Goal: Entertainment & Leisure: Consume media (video, audio)

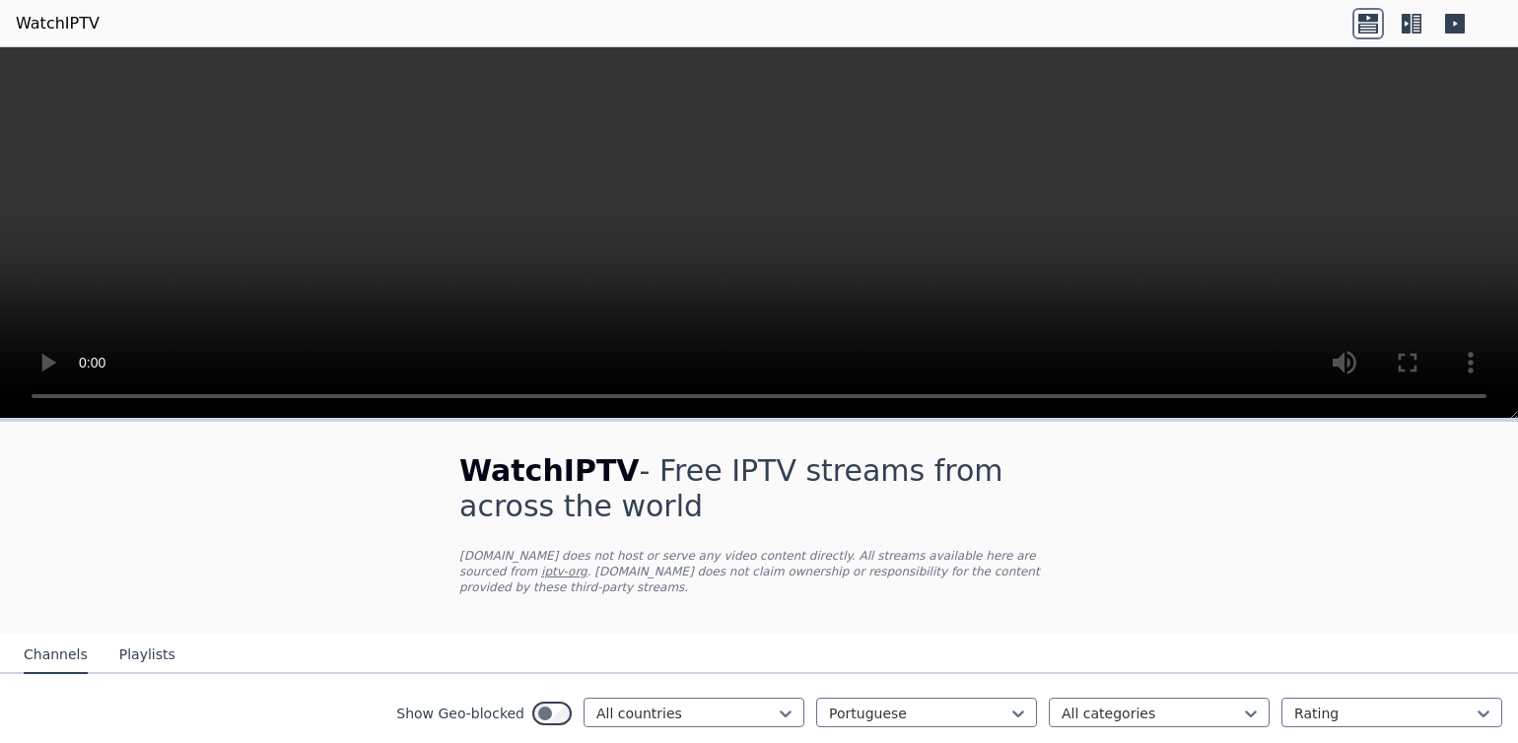
click at [20, 402] on video at bounding box center [759, 233] width 1518 height 372
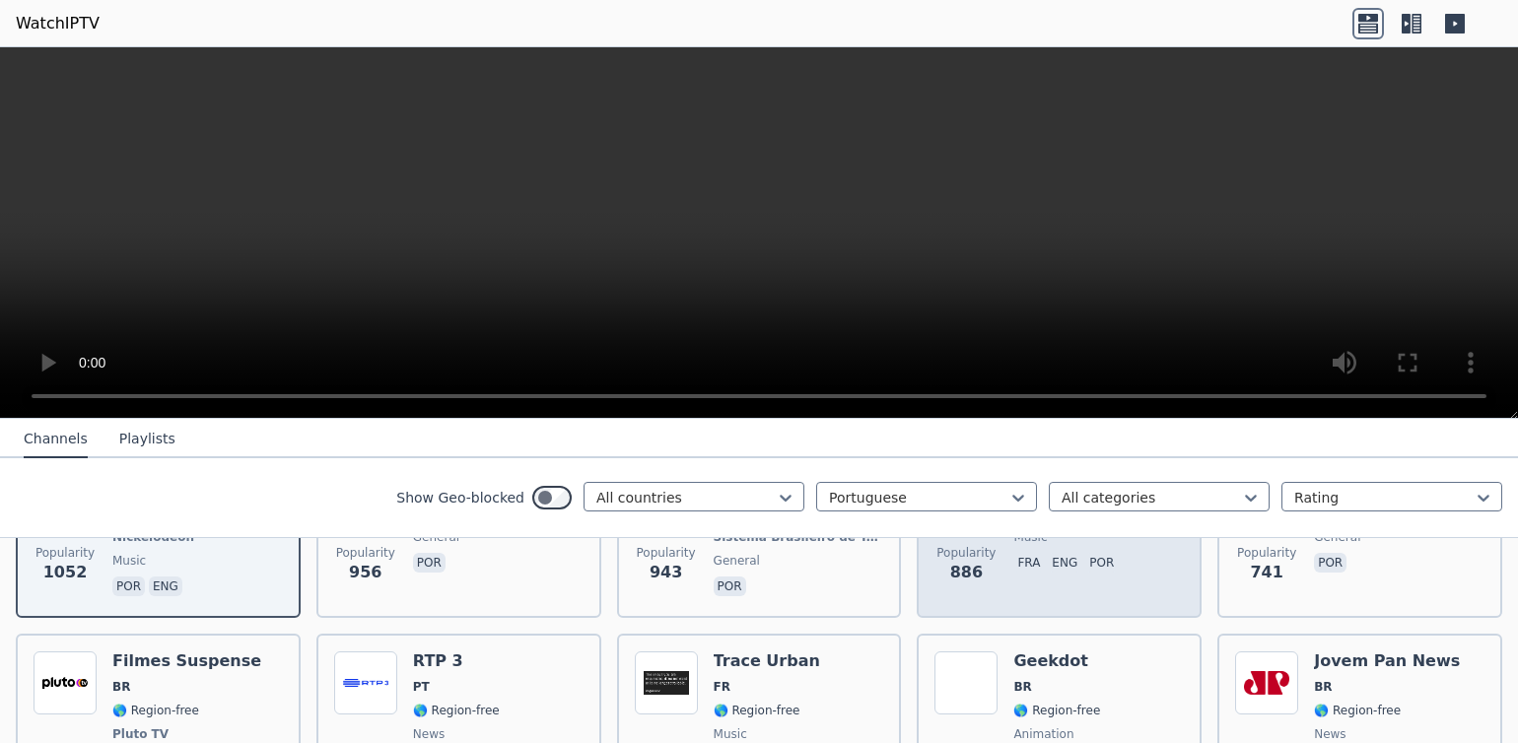
scroll to position [386, 0]
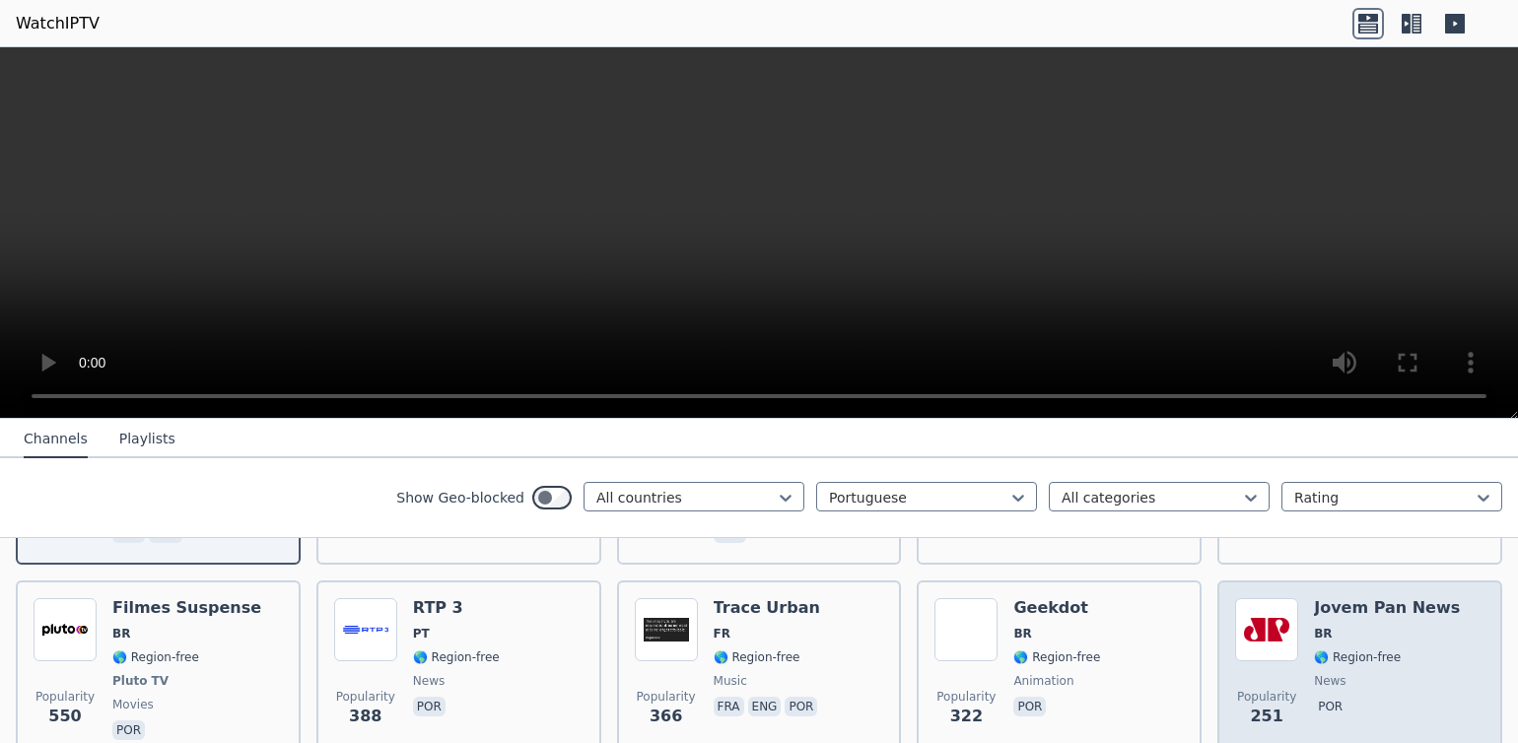
click at [1258, 627] on img at bounding box center [1266, 629] width 63 height 63
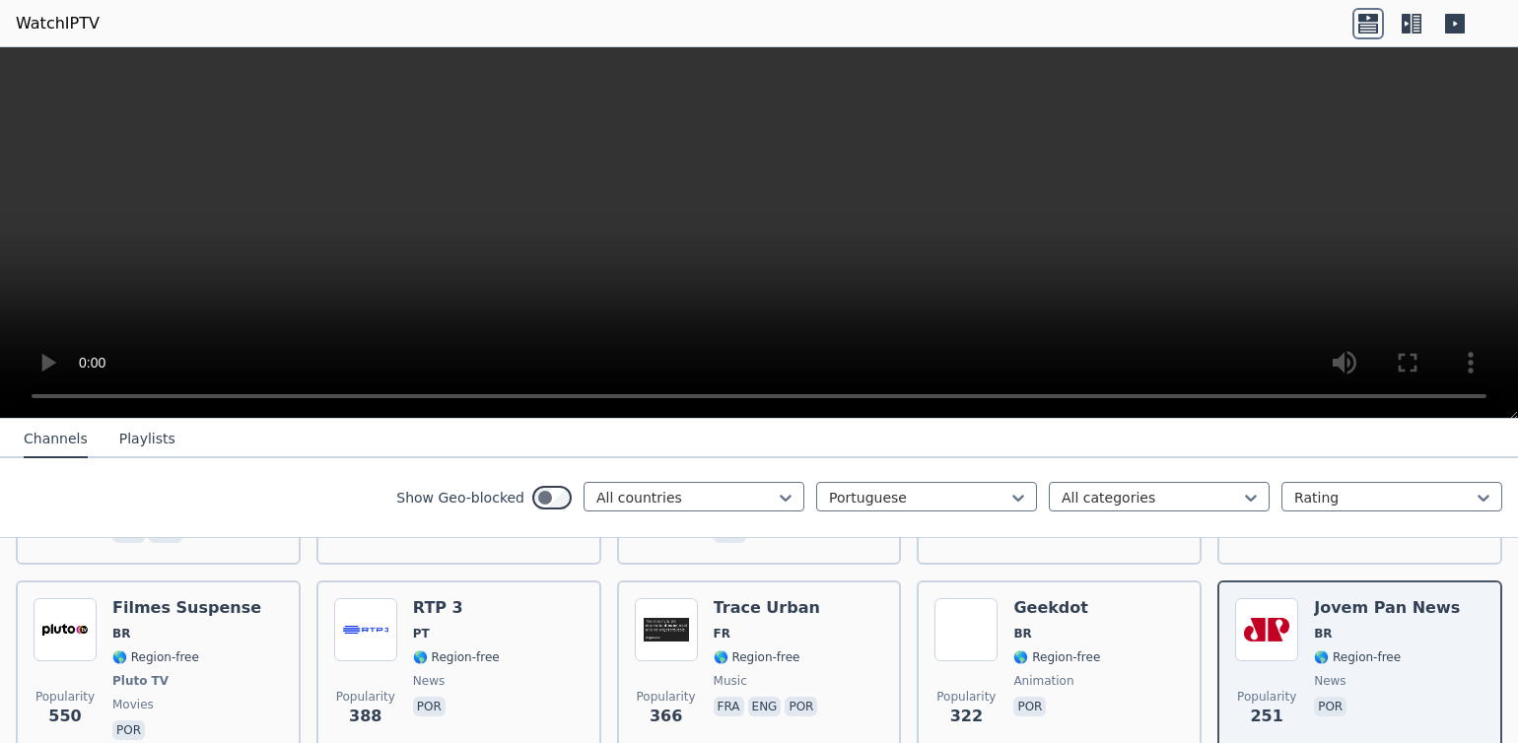
click at [1488, 390] on video at bounding box center [759, 233] width 1518 height 372
click at [1477, 390] on video at bounding box center [759, 233] width 1518 height 372
click at [1480, 397] on video at bounding box center [759, 233] width 1518 height 372
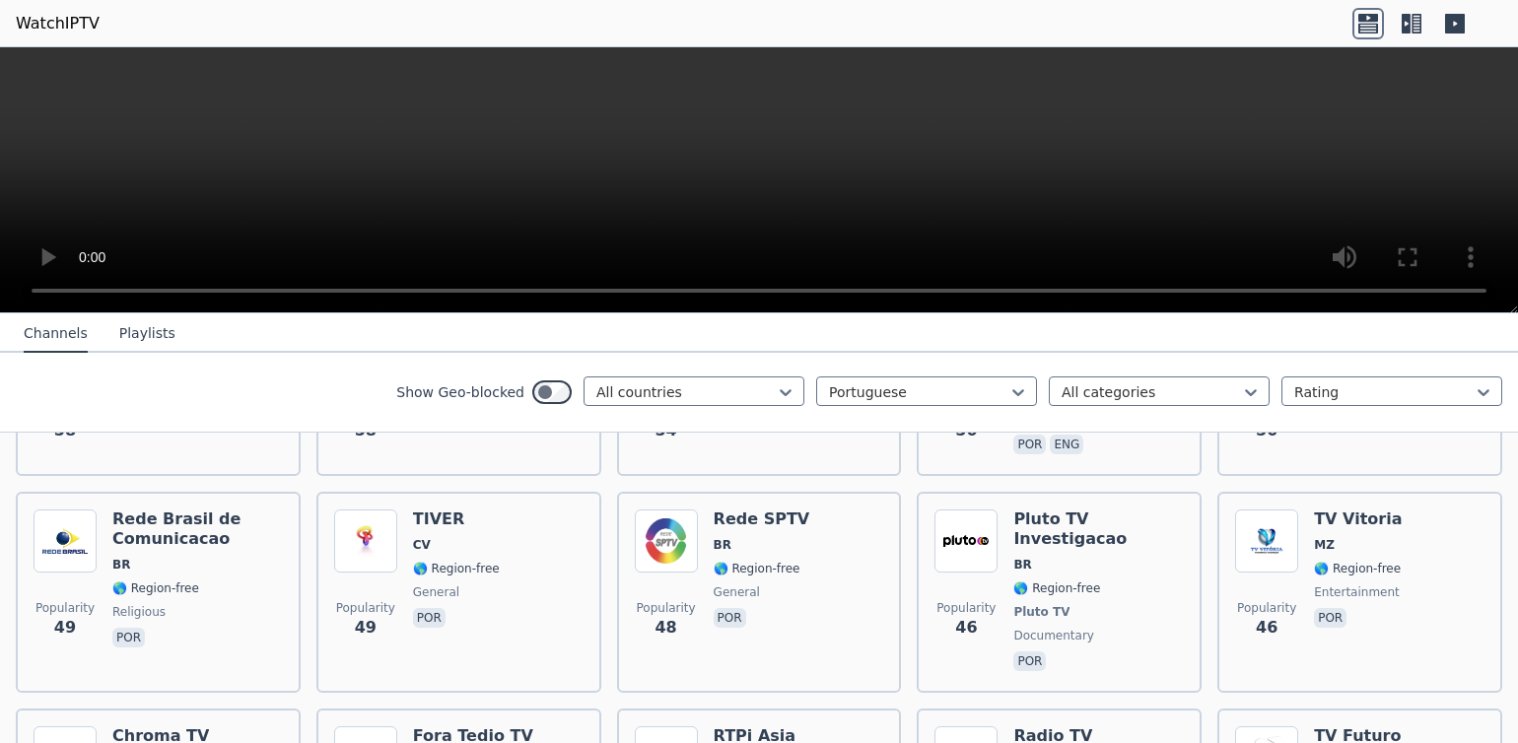
scroll to position [2176, 0]
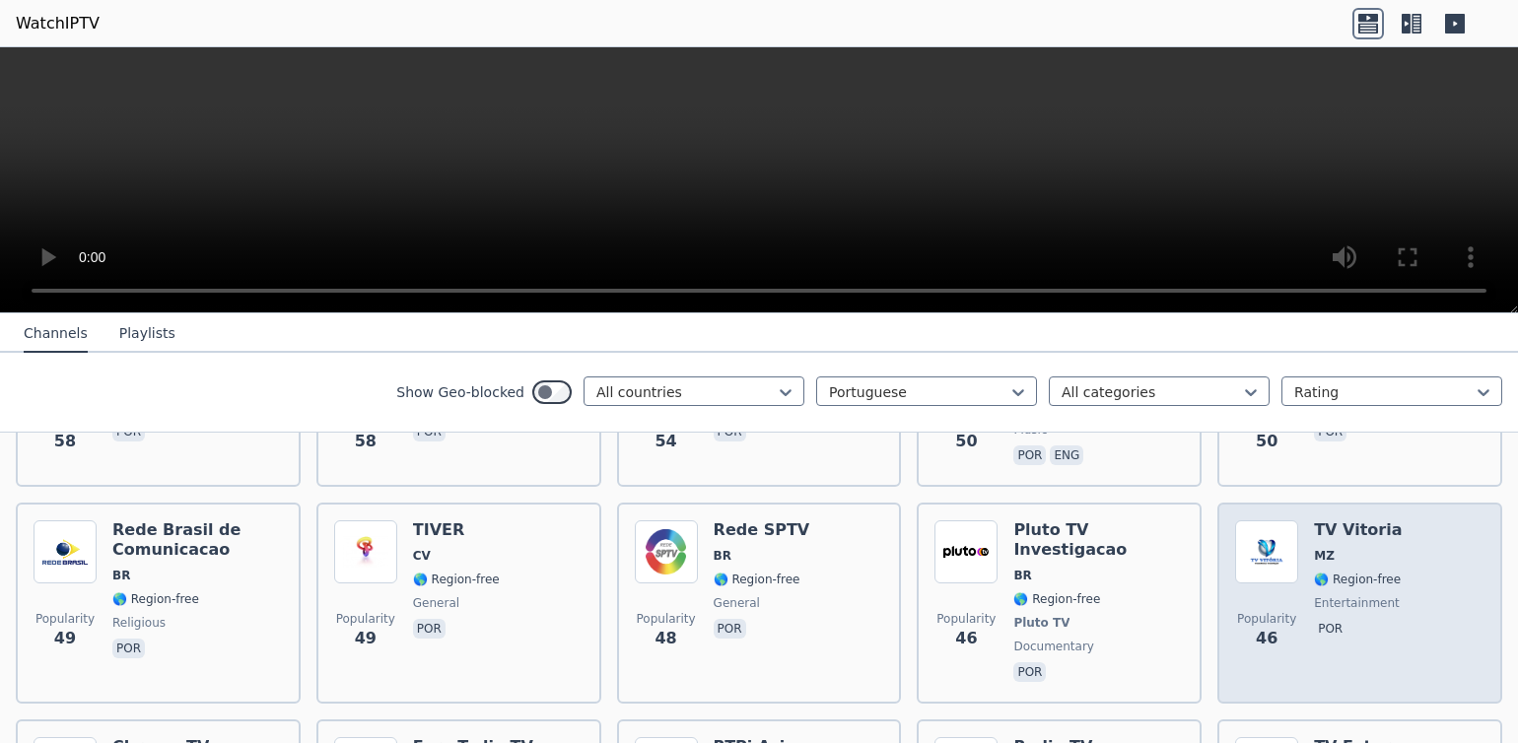
click at [1252, 520] on img at bounding box center [1266, 551] width 63 height 63
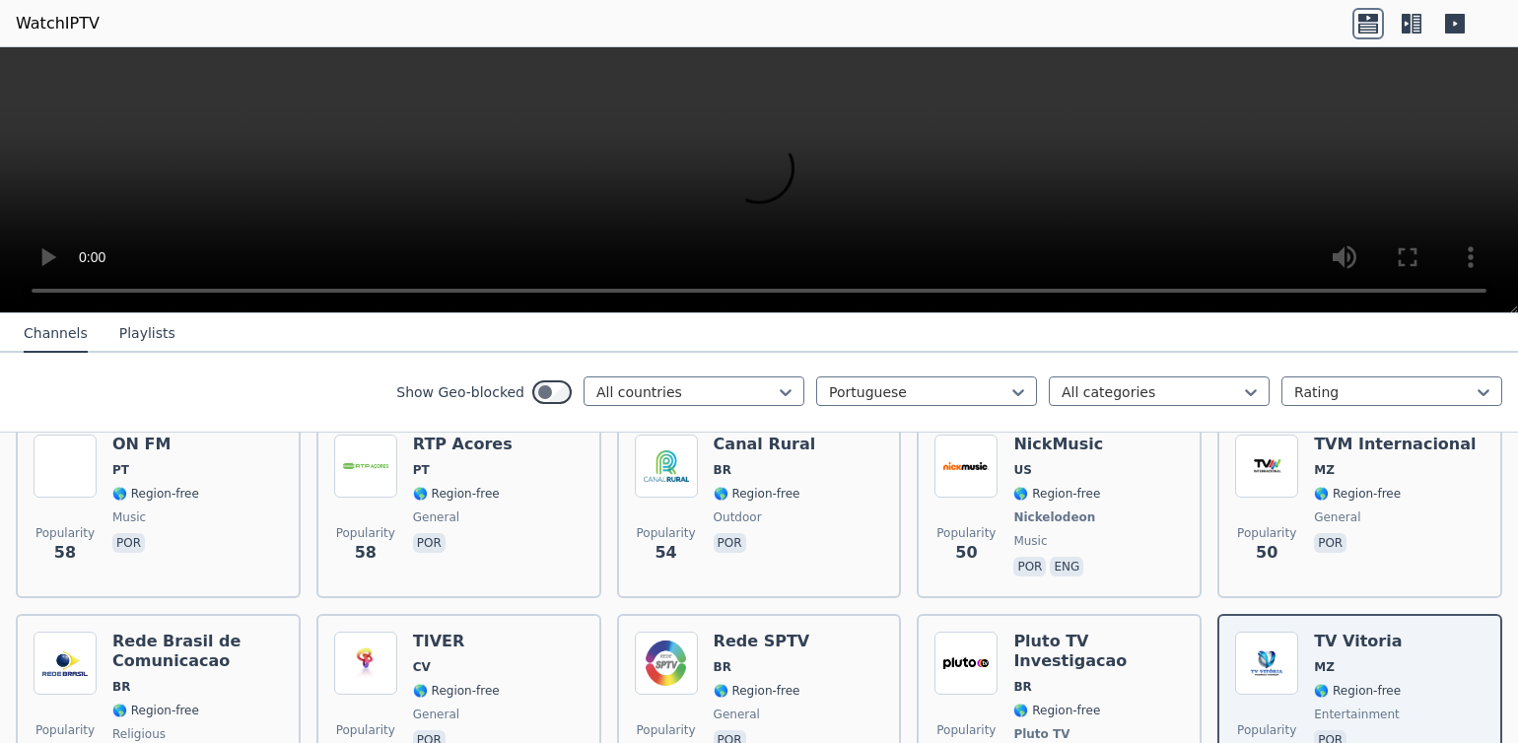
scroll to position [2131, 0]
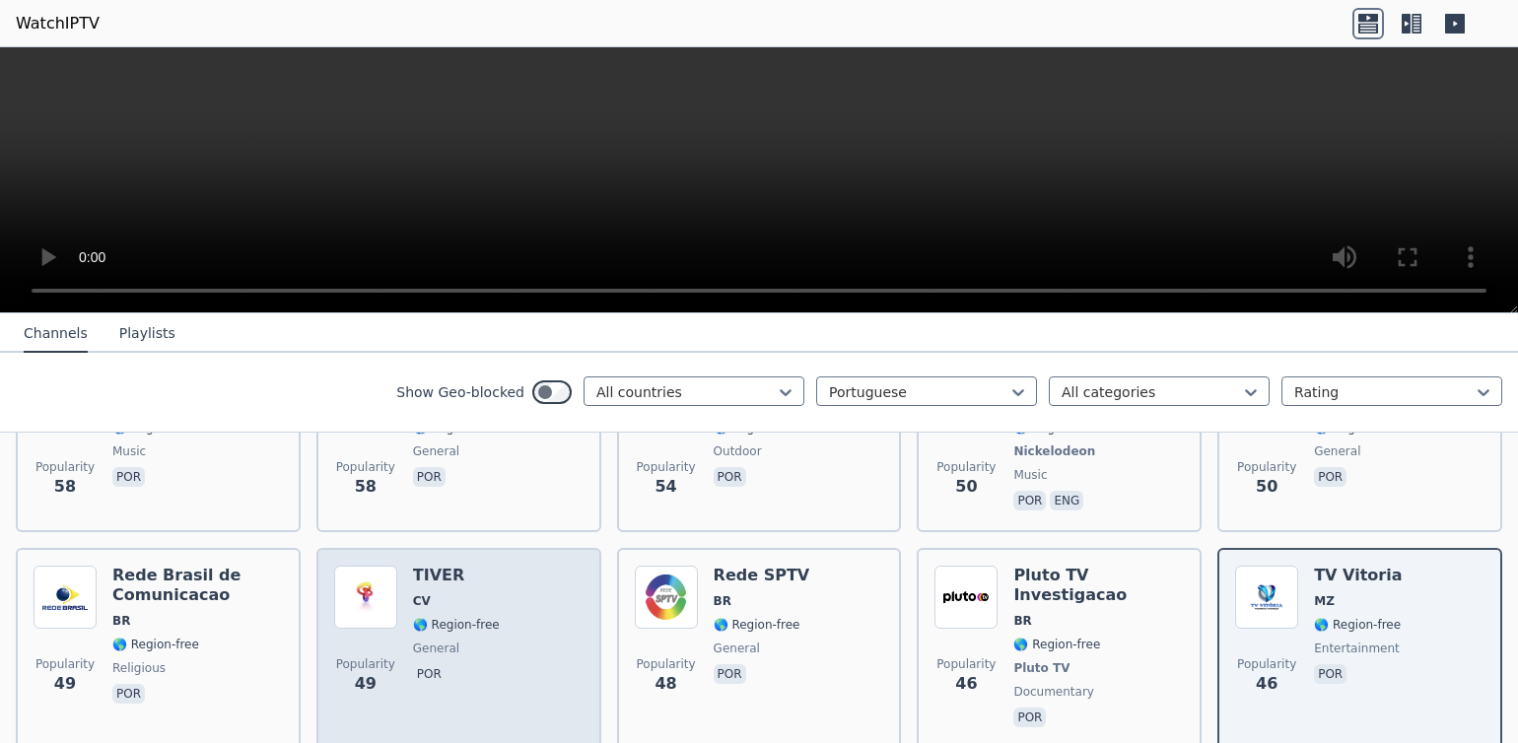
click at [354, 566] on img at bounding box center [365, 597] width 63 height 63
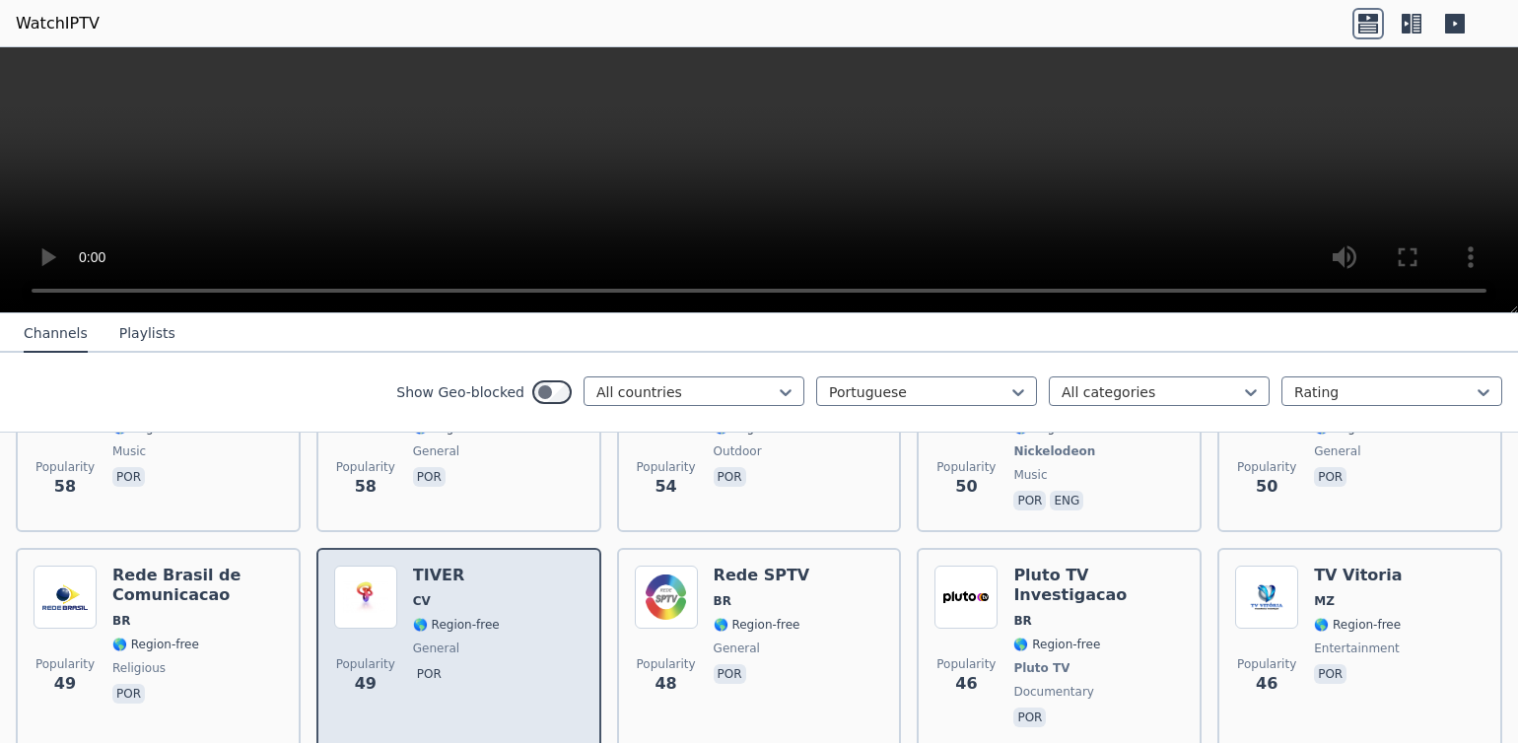
click at [354, 566] on img at bounding box center [365, 597] width 63 height 63
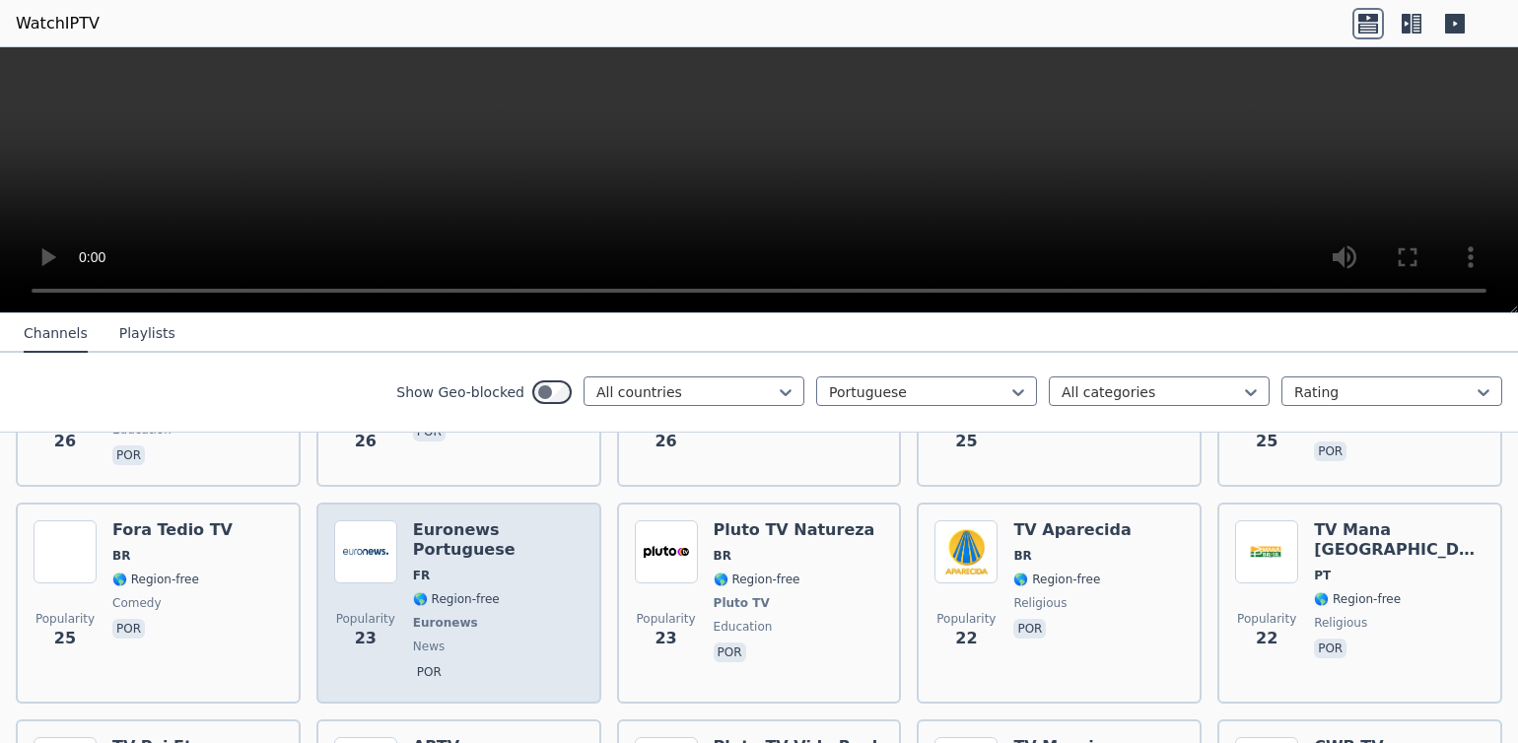
scroll to position [3495, 0]
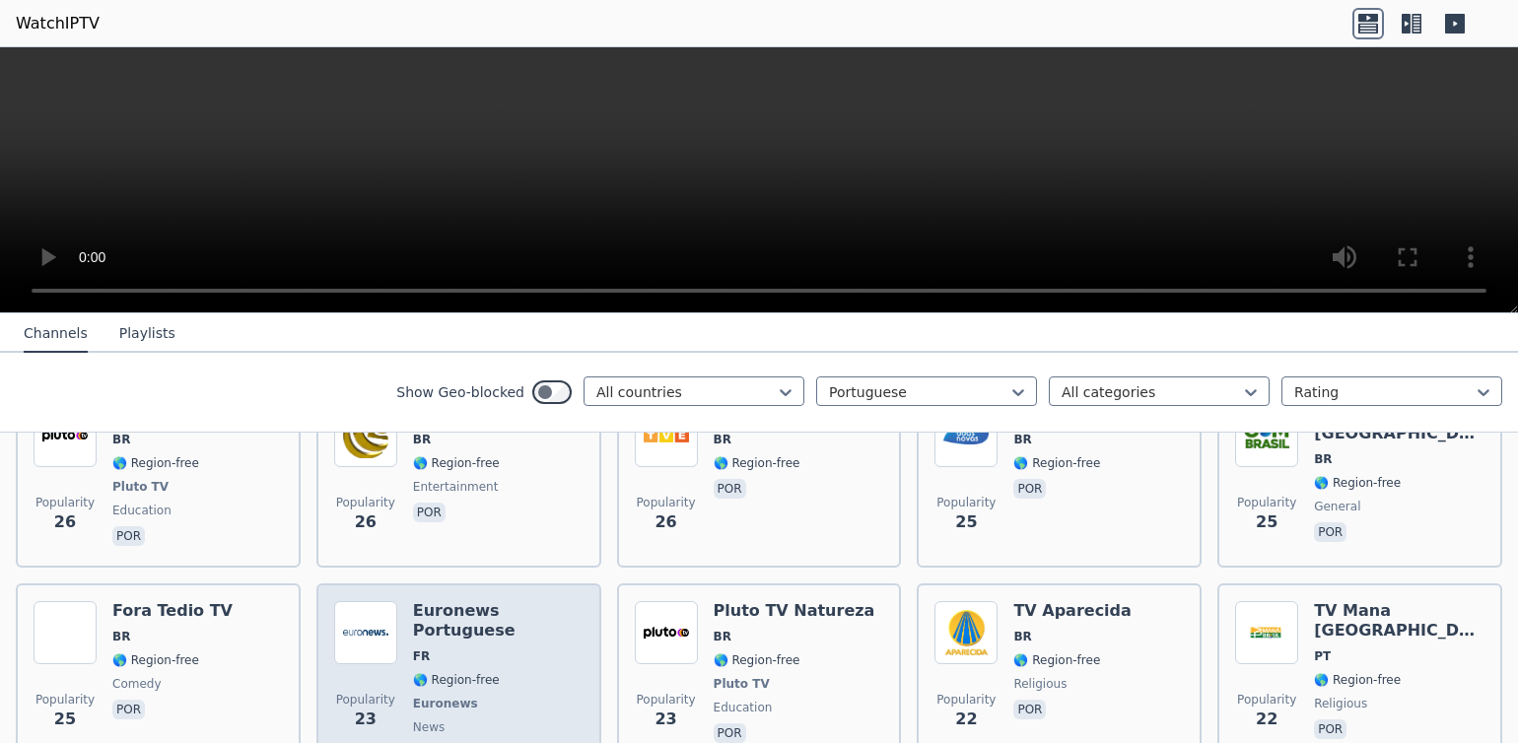
click at [373, 601] on img at bounding box center [365, 632] width 63 height 63
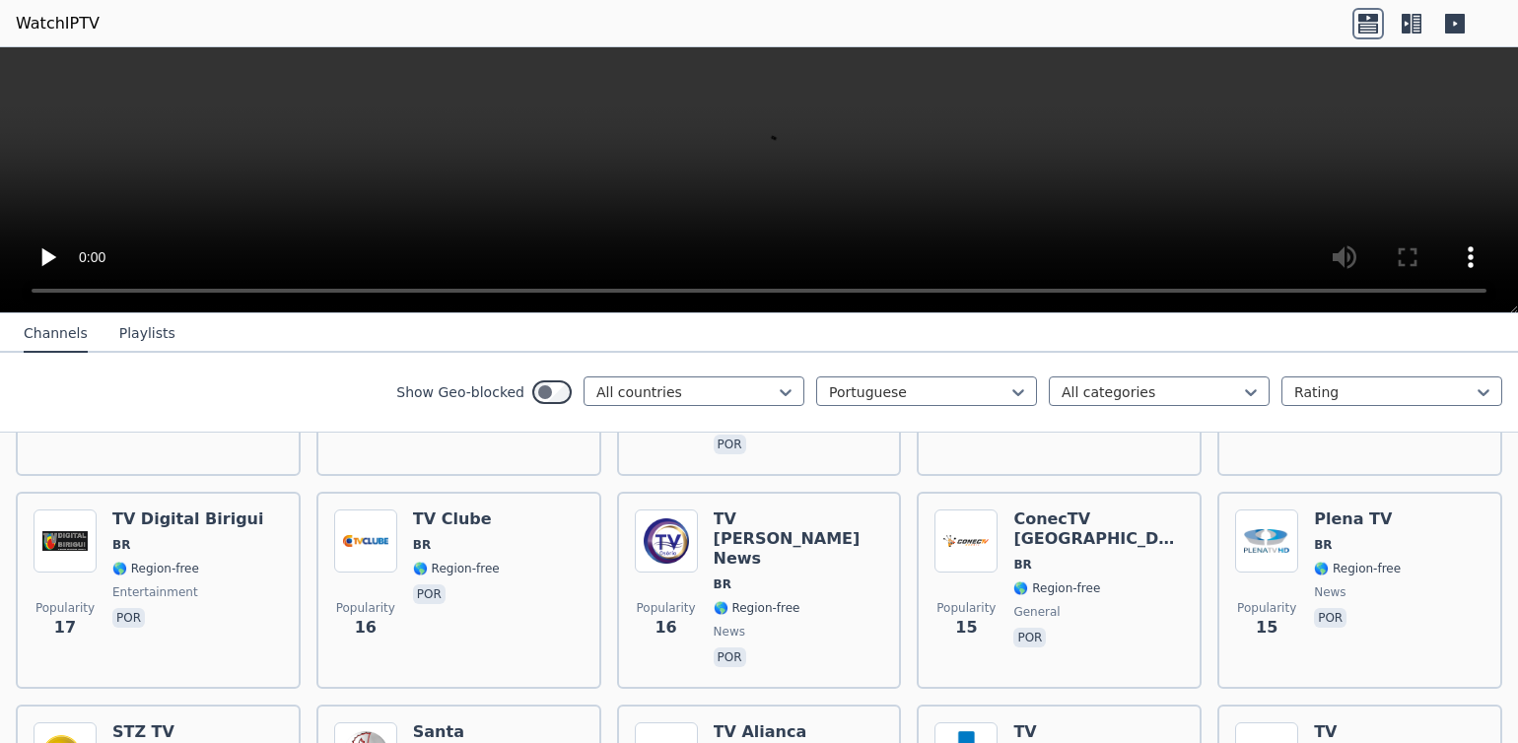
scroll to position [4523, 0]
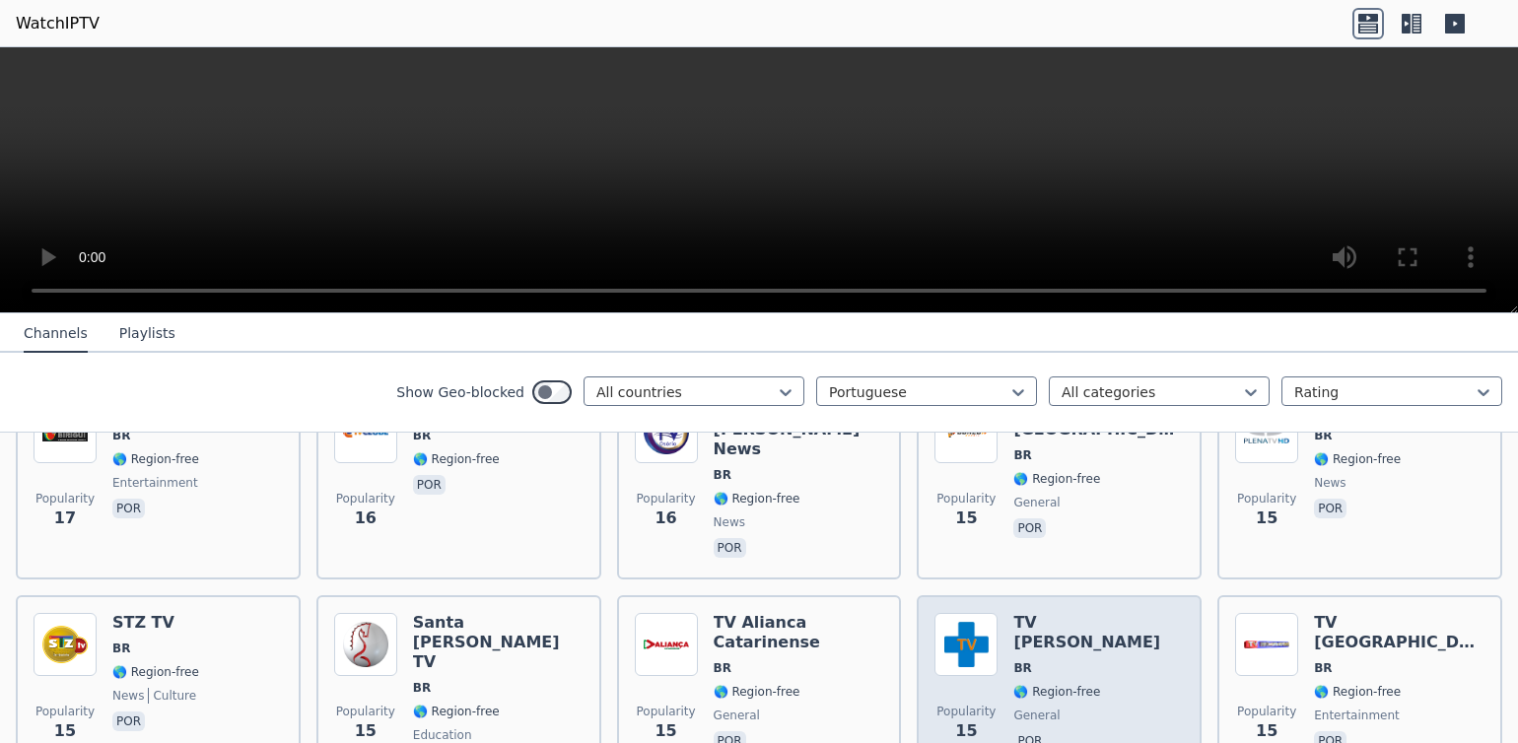
click at [945, 613] on img at bounding box center [965, 644] width 63 height 63
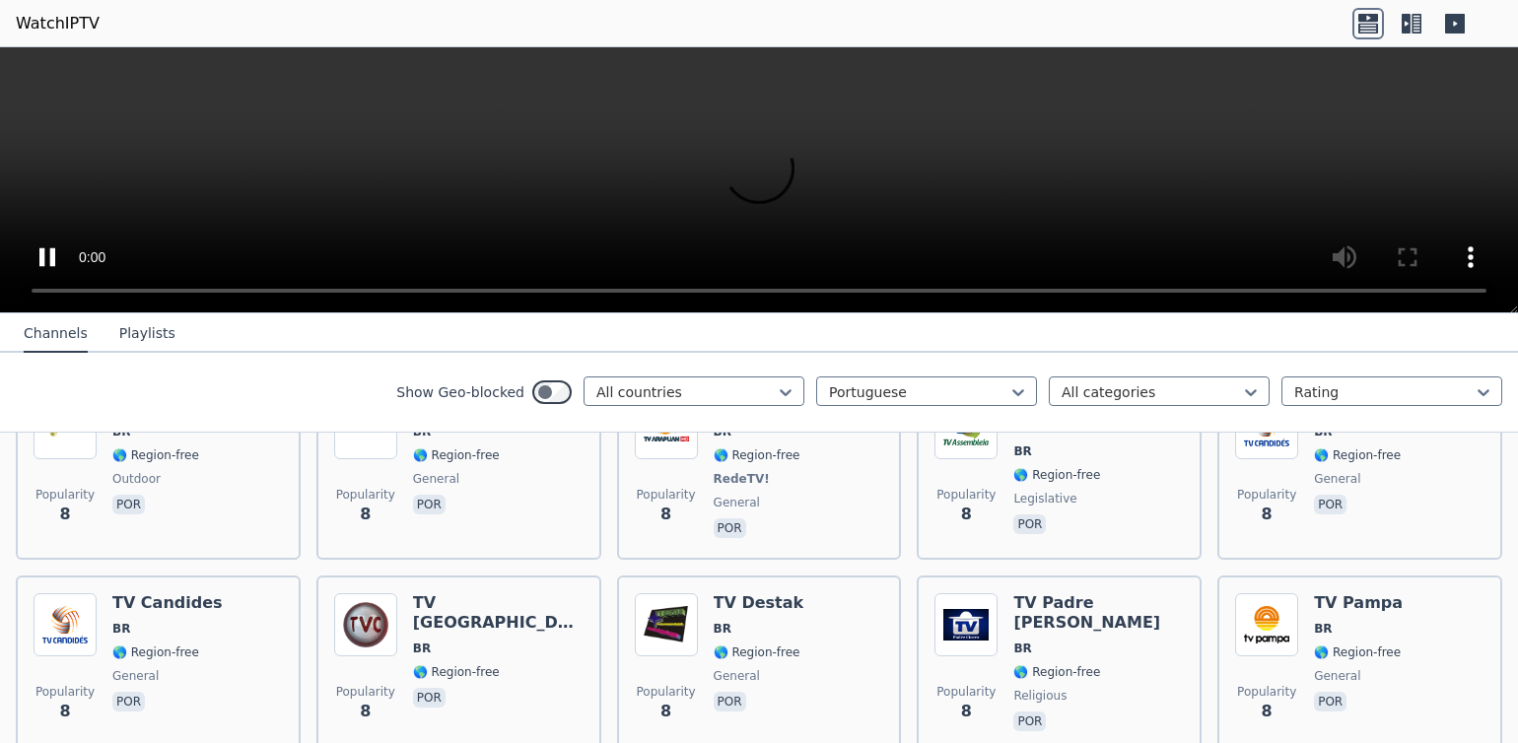
scroll to position [6893, 0]
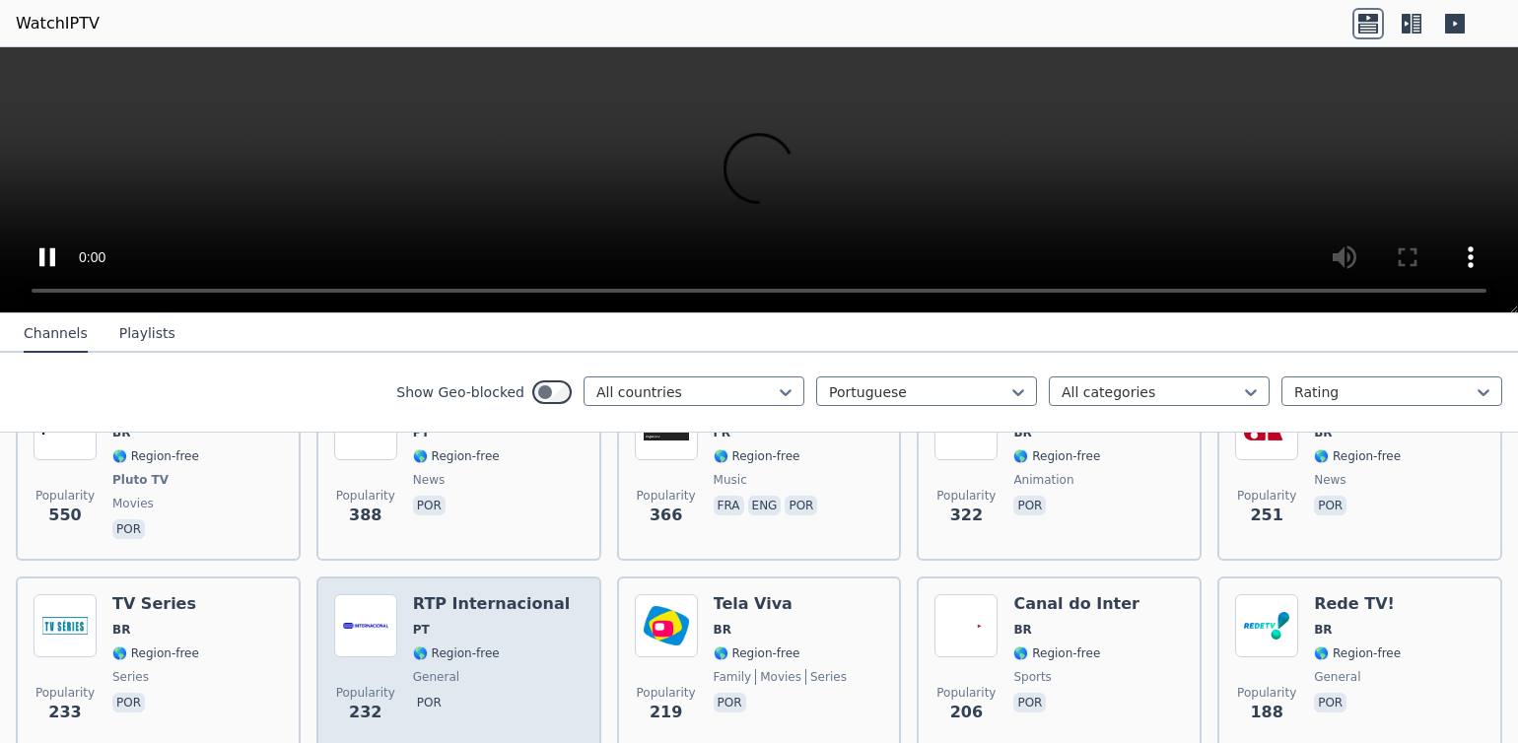
scroll to position [382, 0]
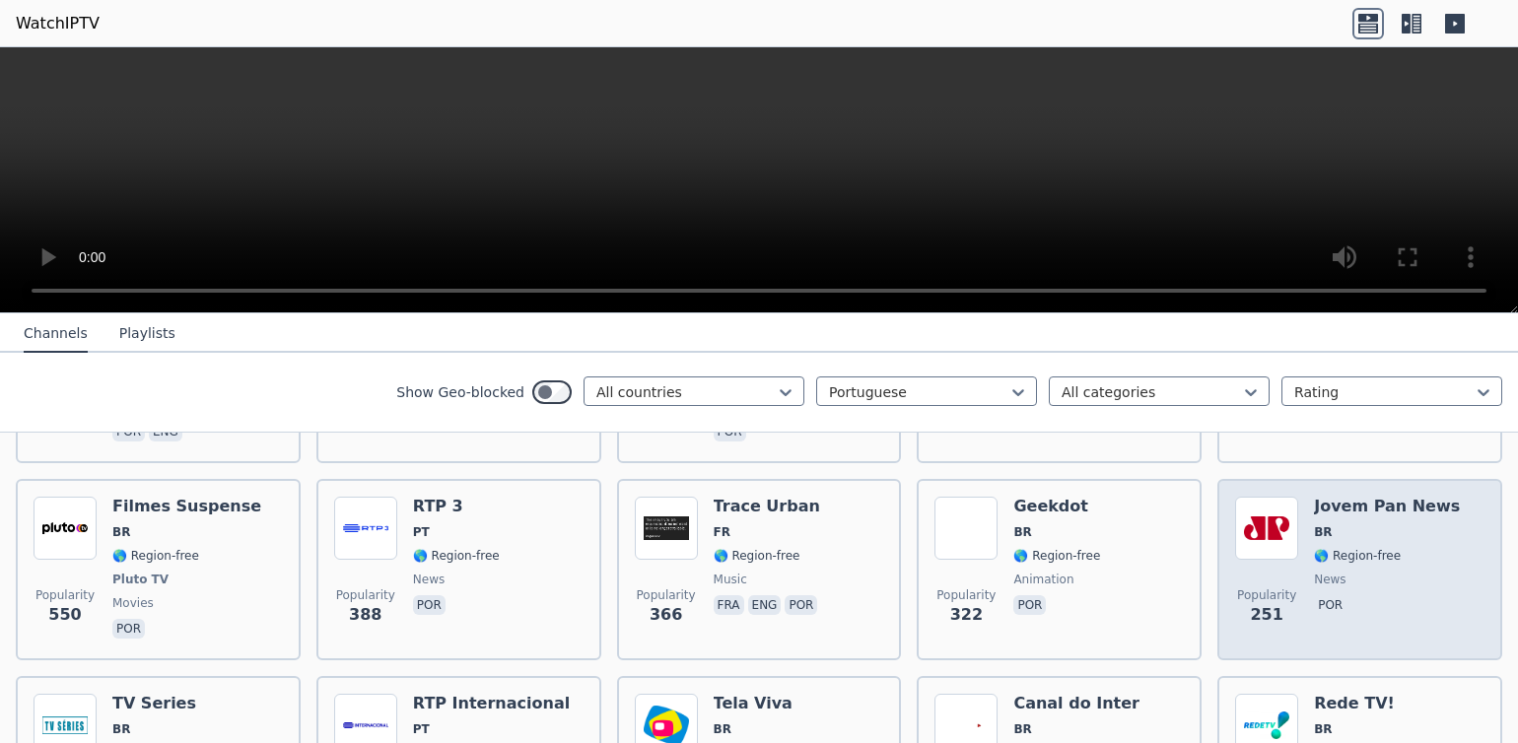
click at [1261, 526] on img at bounding box center [1266, 528] width 63 height 63
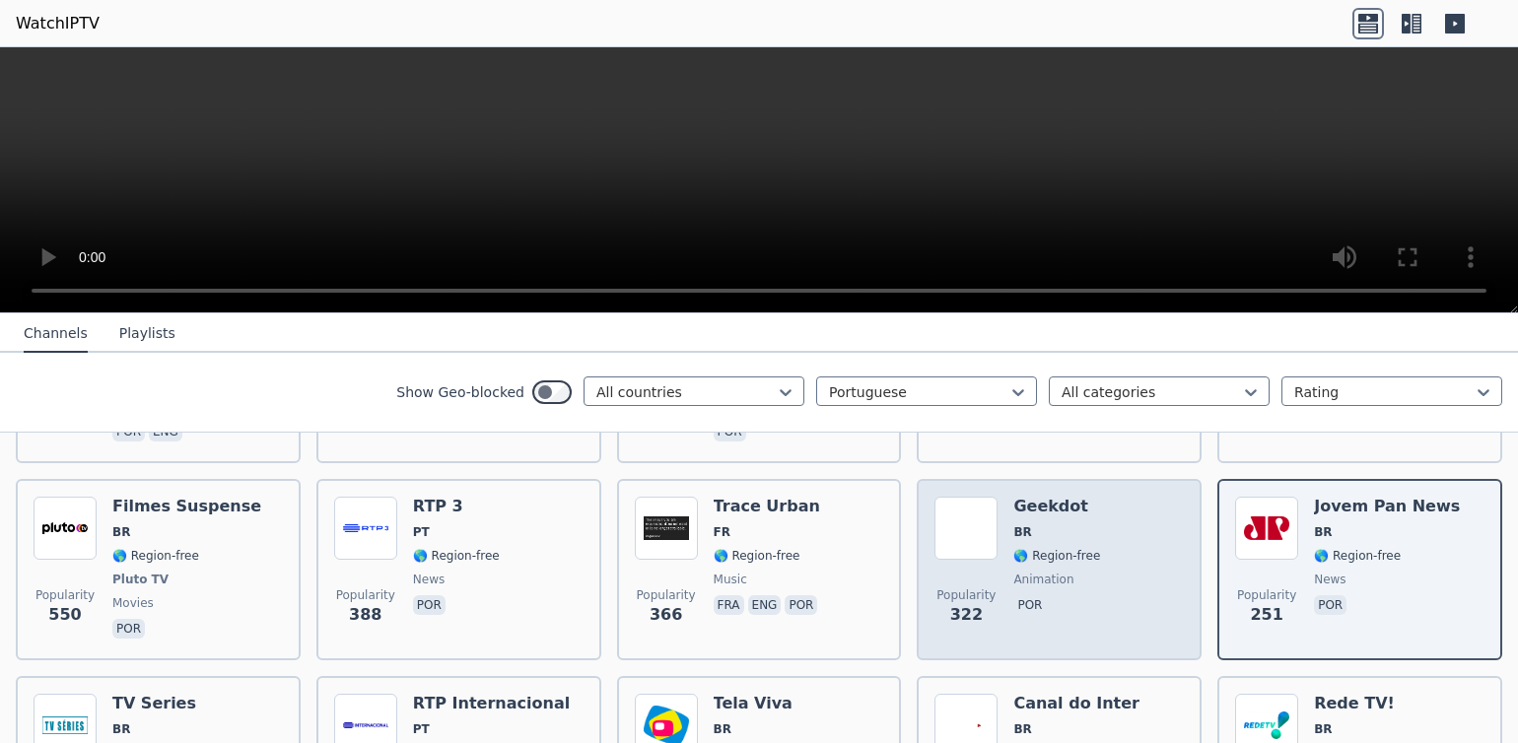
click at [967, 515] on img at bounding box center [965, 528] width 63 height 63
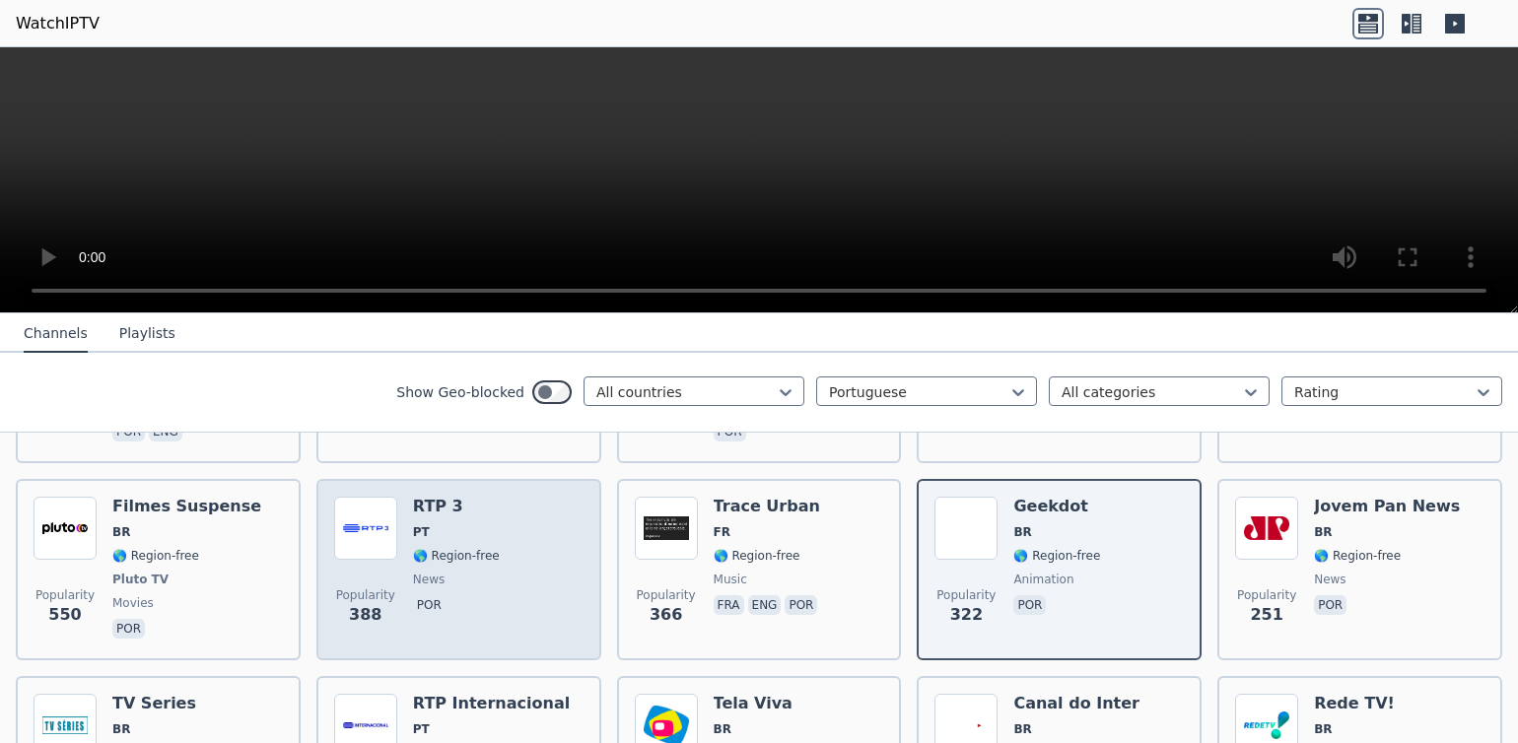
click at [364, 515] on img at bounding box center [365, 528] width 63 height 63
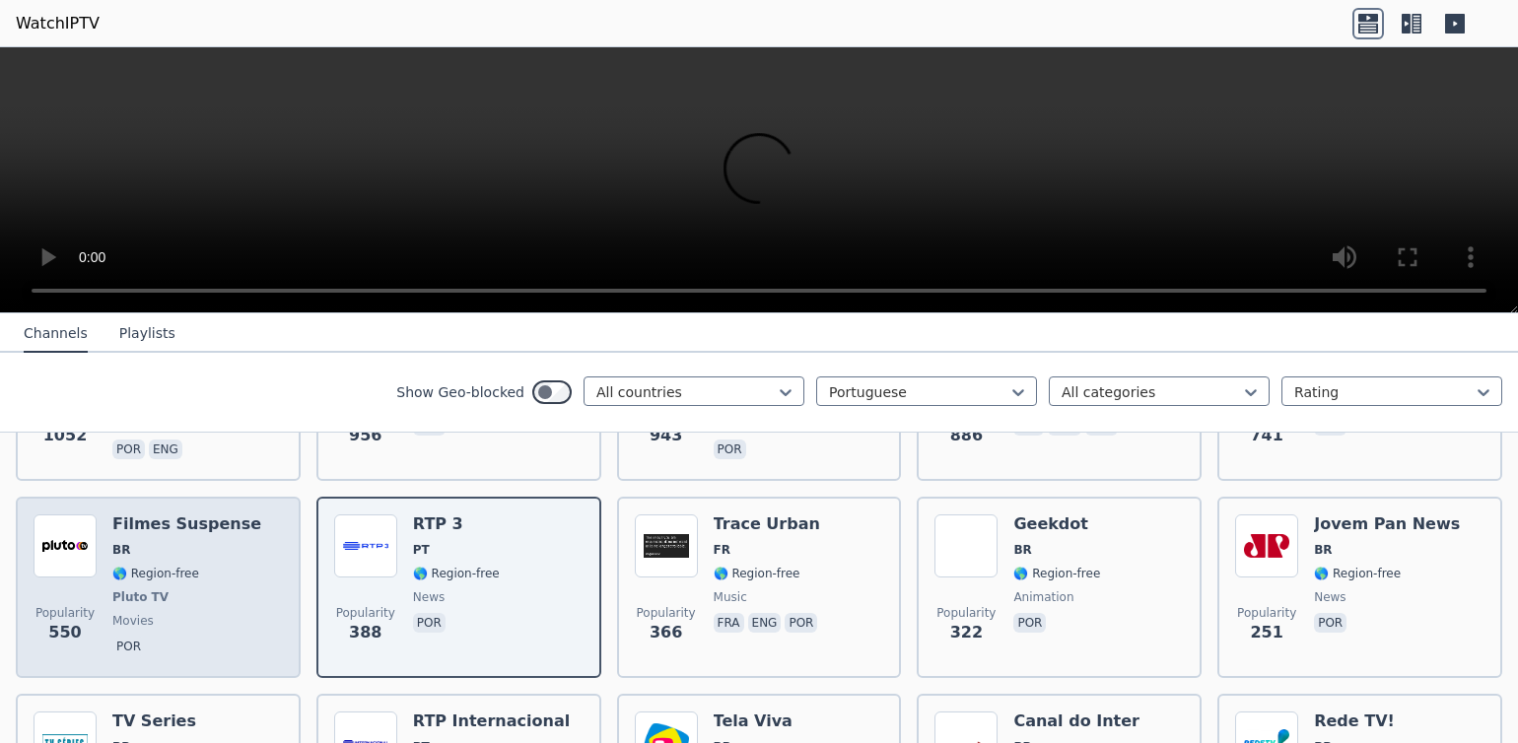
scroll to position [208, 0]
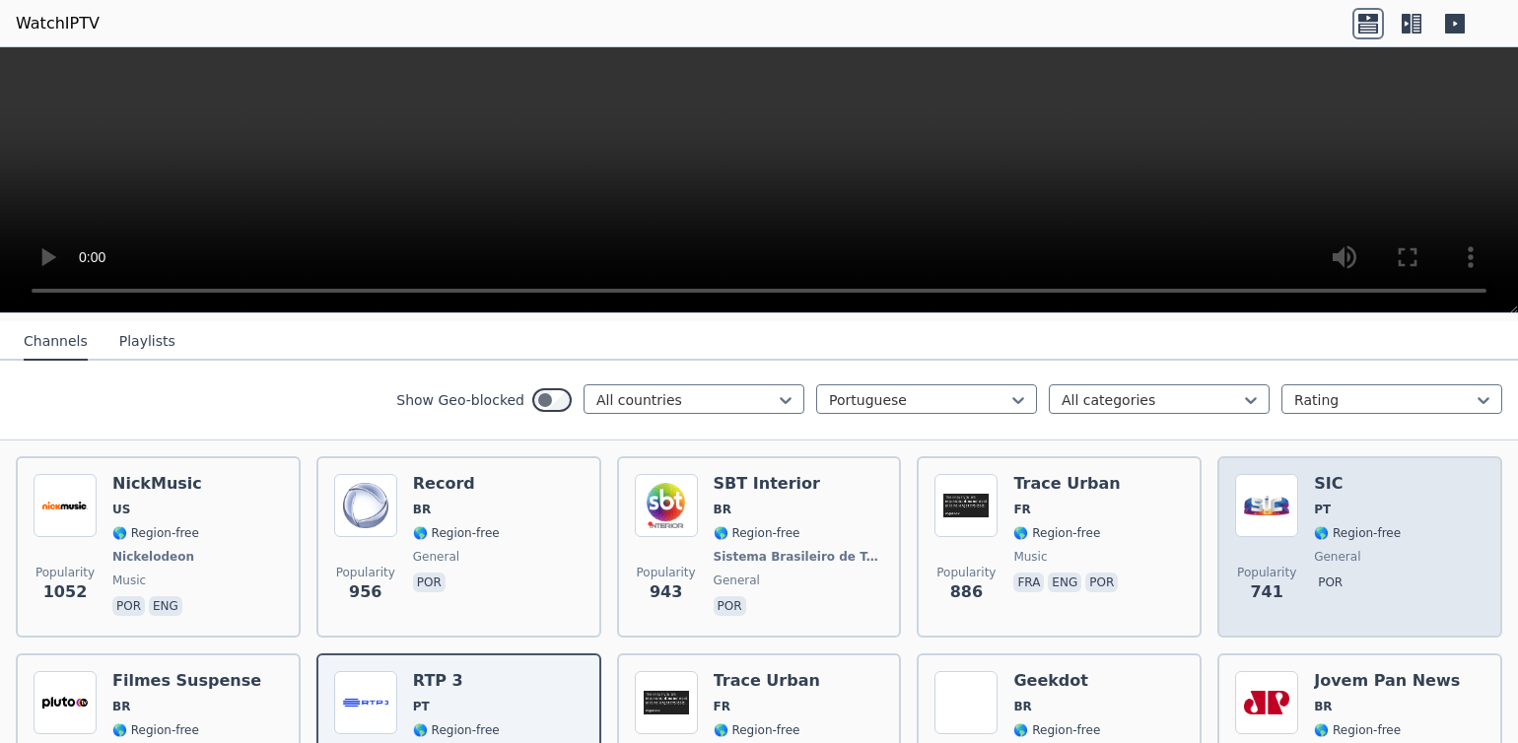
click at [1266, 499] on img at bounding box center [1266, 505] width 63 height 63
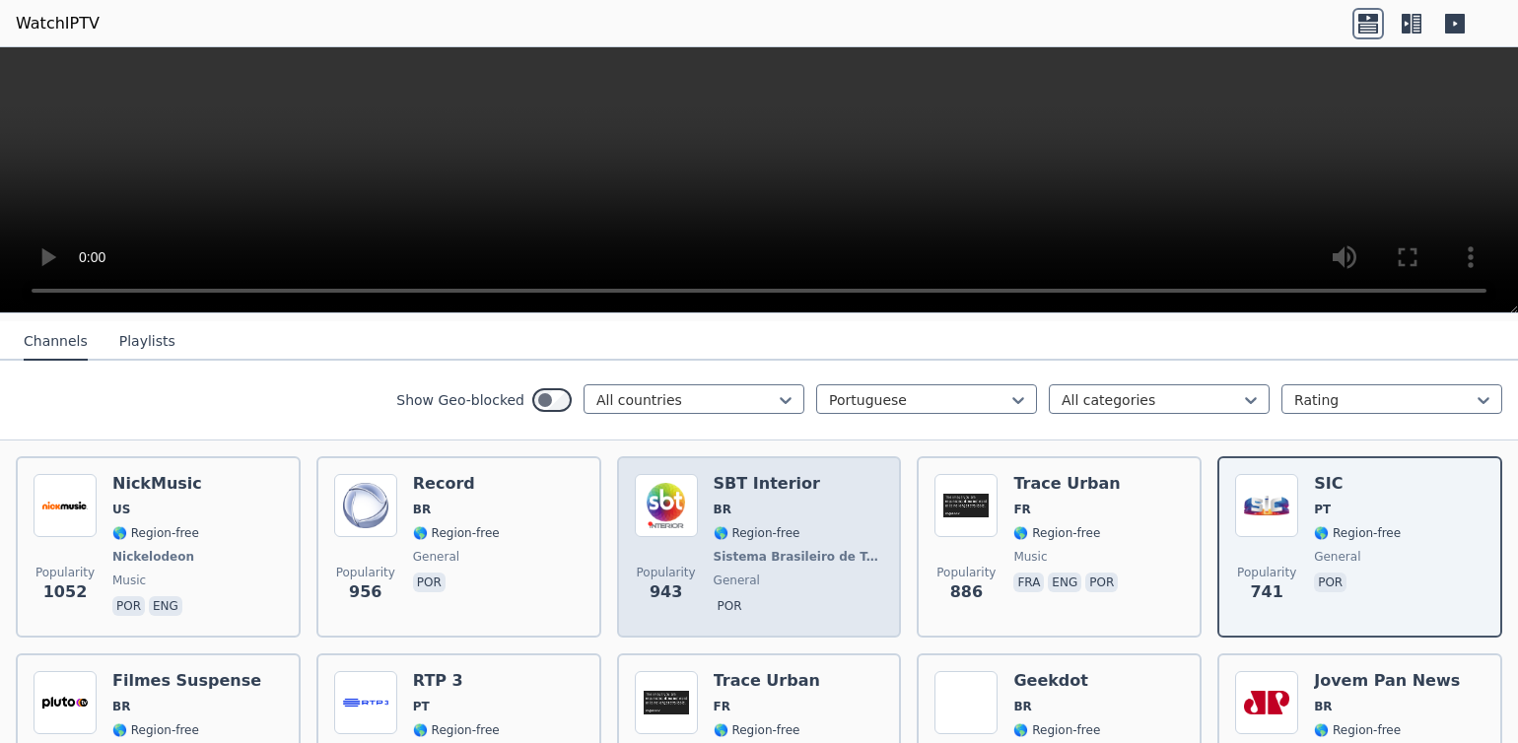
click at [655, 499] on img at bounding box center [666, 505] width 63 height 63
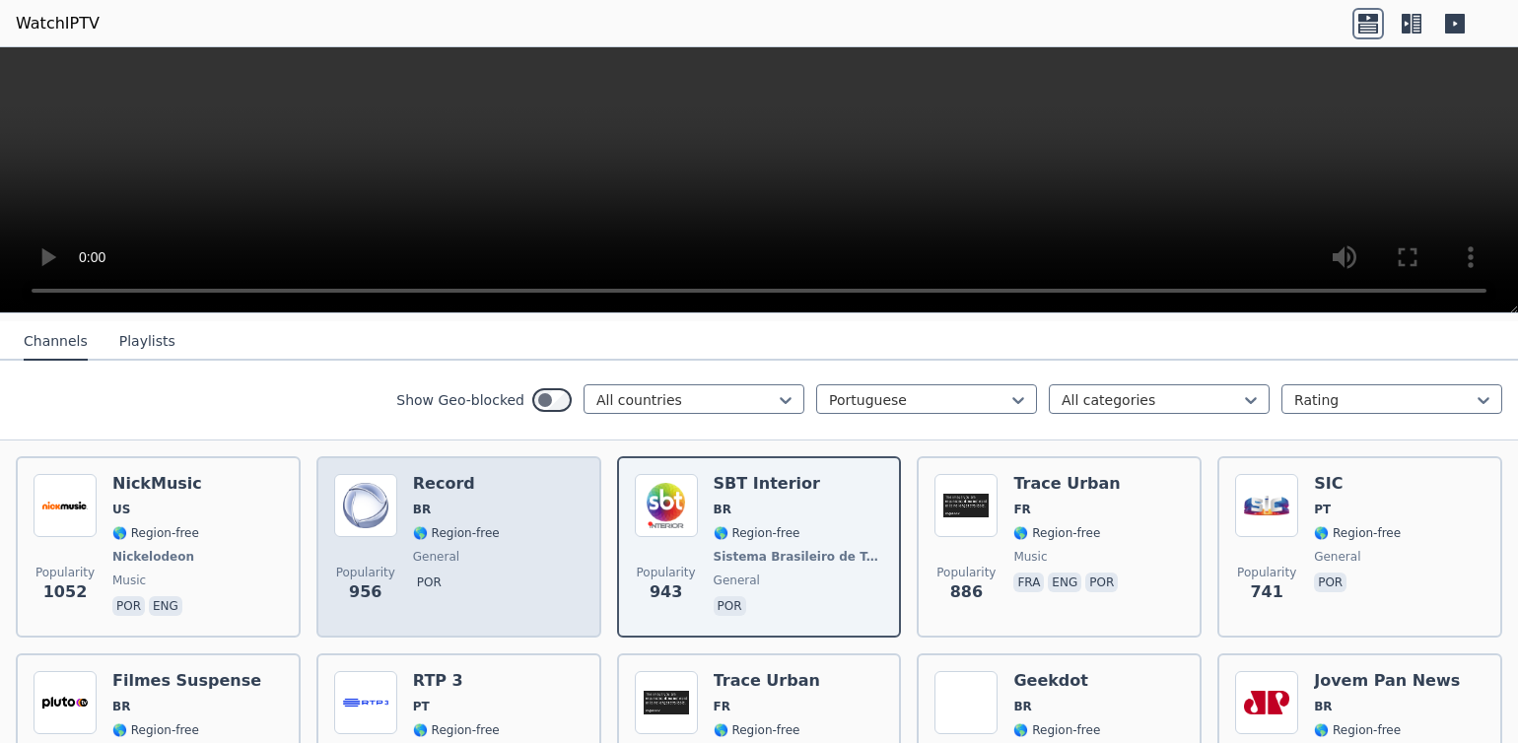
click at [346, 499] on img at bounding box center [365, 505] width 63 height 63
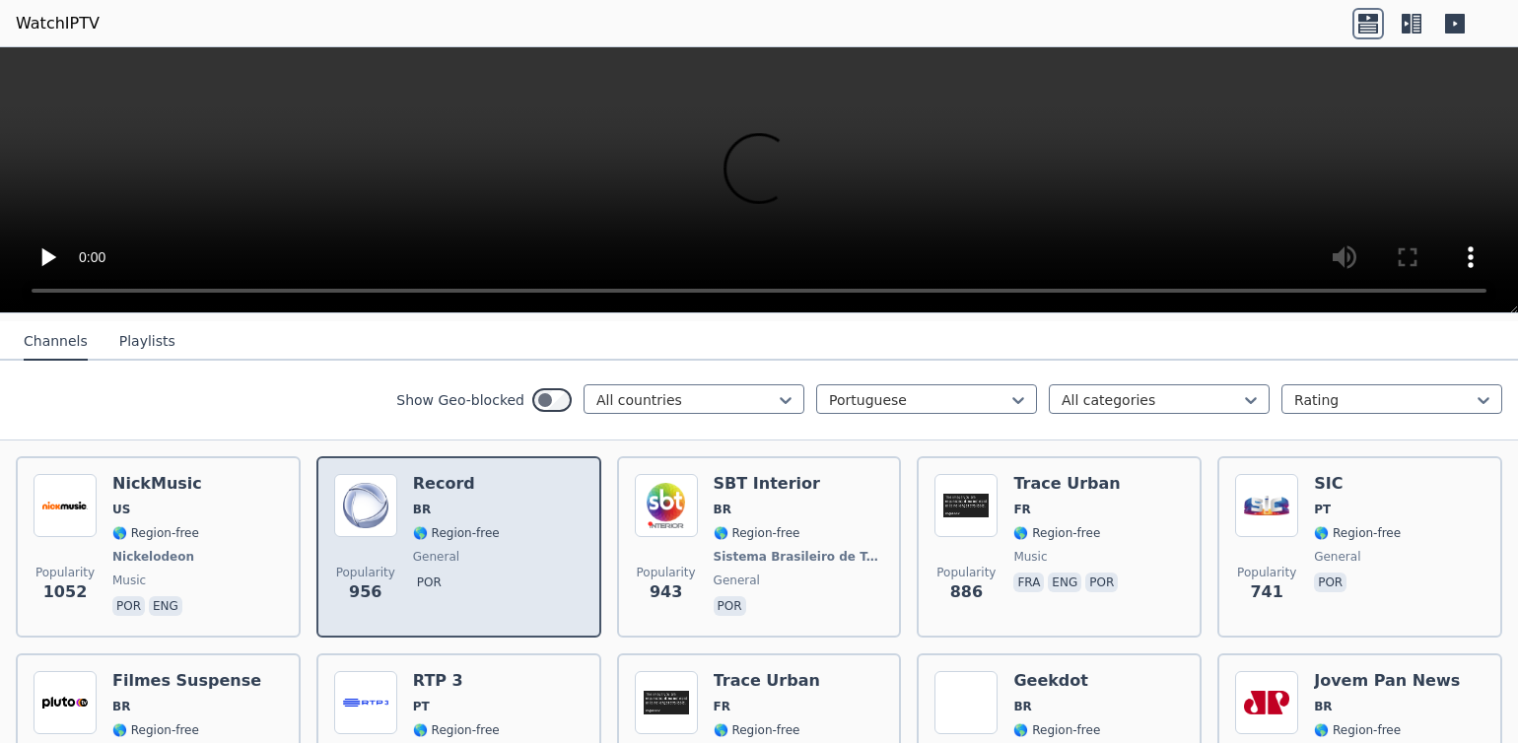
scroll to position [362, 0]
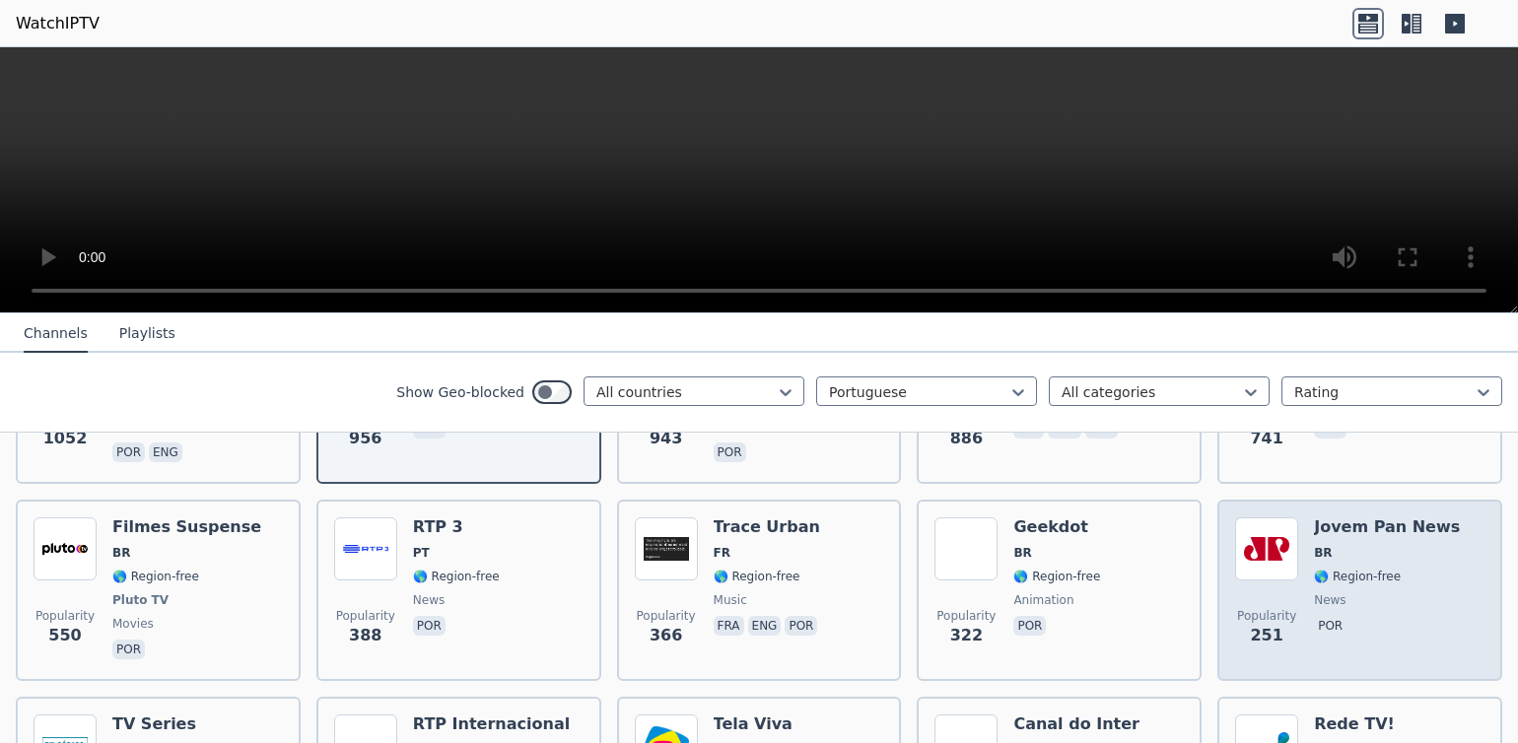
click at [1241, 530] on img at bounding box center [1266, 548] width 63 height 63
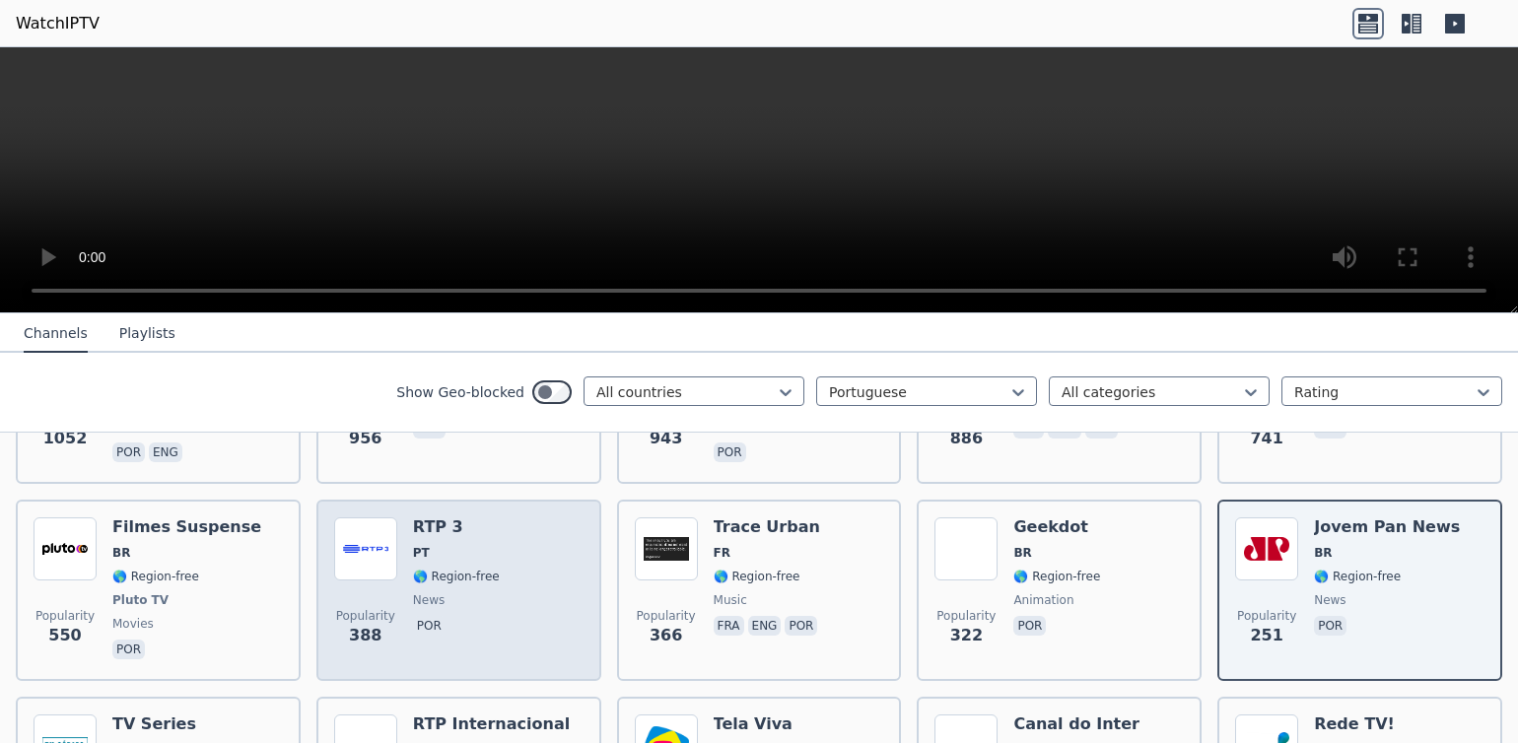
click at [363, 565] on img at bounding box center [365, 548] width 63 height 63
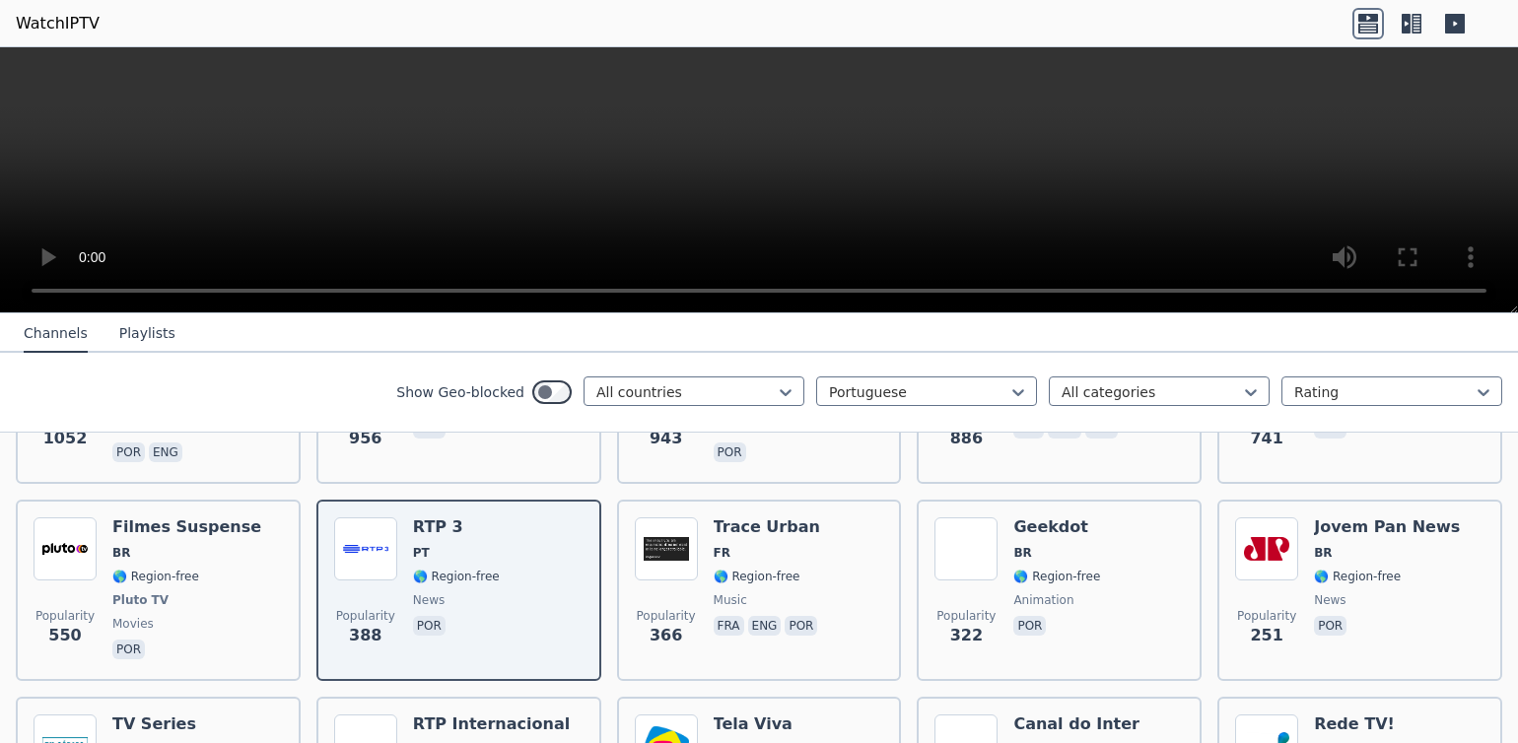
click at [32, 297] on video at bounding box center [759, 180] width 1518 height 266
